Goal: Navigation & Orientation: Find specific page/section

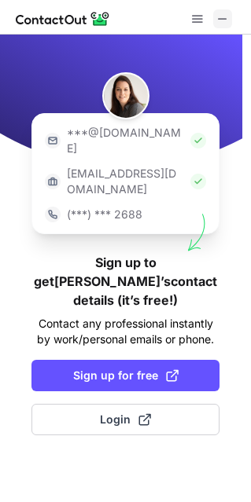
click at [226, 23] on span at bounding box center [222, 19] width 13 height 13
